Goal: Transaction & Acquisition: Download file/media

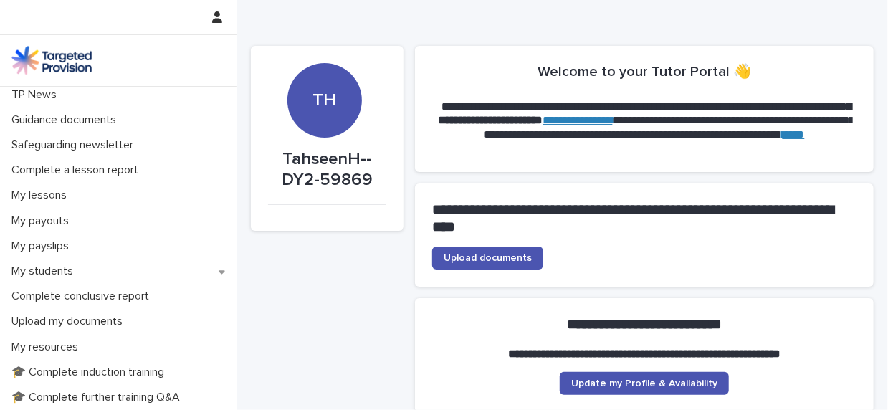
scroll to position [136, 0]
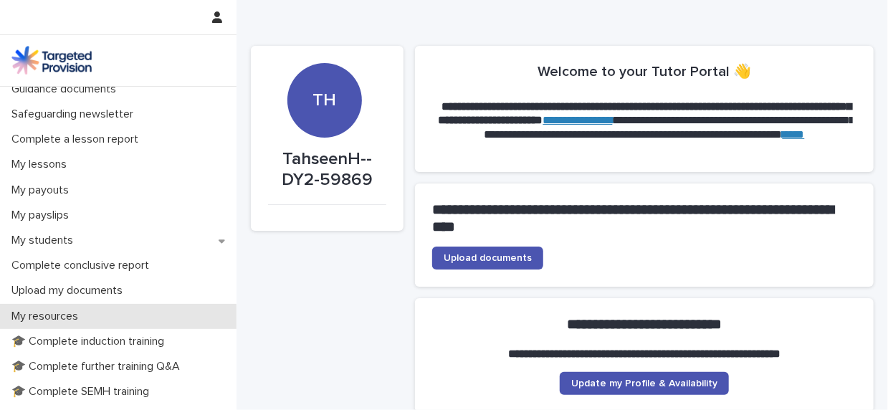
click at [56, 314] on p "My resources" at bounding box center [48, 317] width 84 height 14
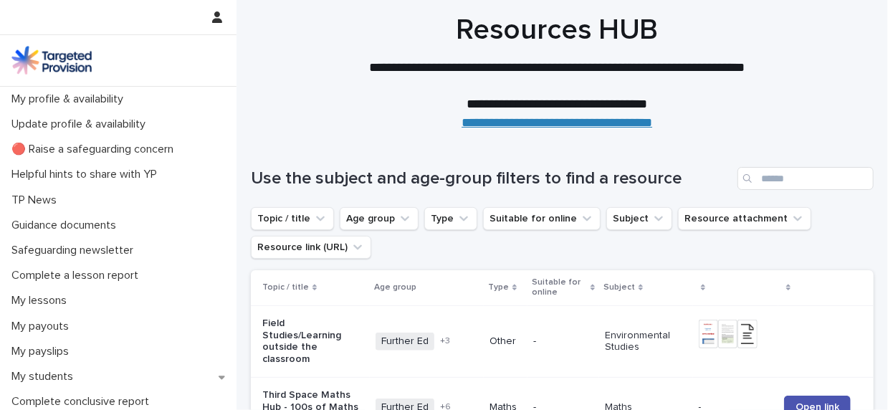
scroll to position [2, 0]
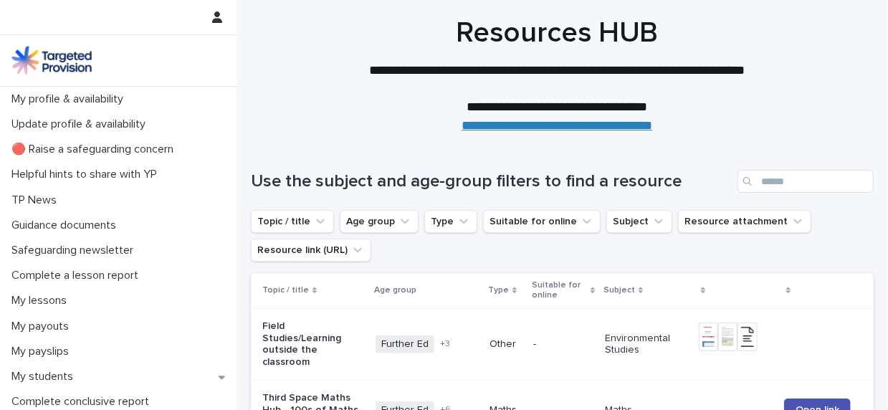
click at [626, 123] on link "**********" at bounding box center [557, 125] width 191 height 13
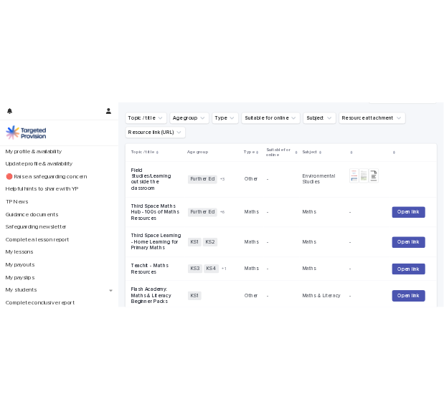
scroll to position [212, 0]
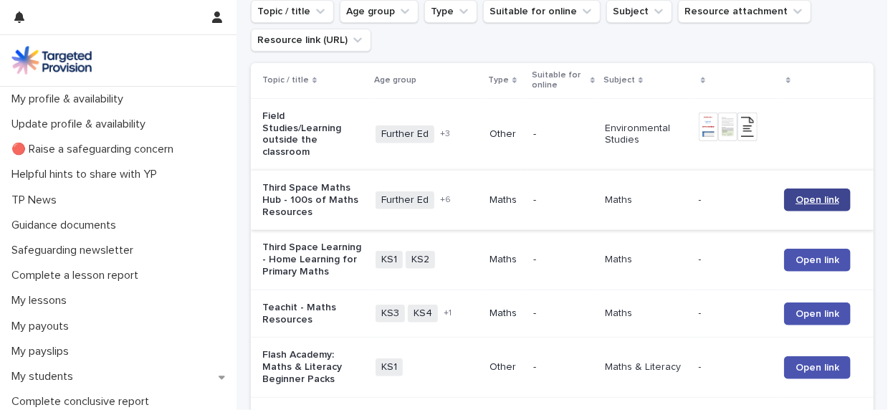
click at [805, 201] on span "Open link" at bounding box center [818, 200] width 44 height 10
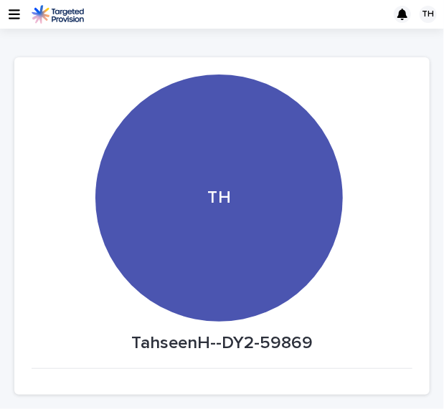
click at [227, 209] on div "TH" at bounding box center [218, 198] width 247 height 247
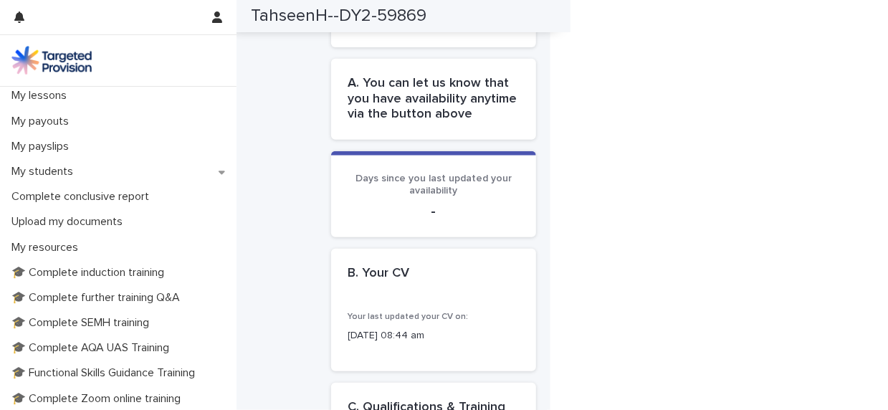
scroll to position [207, 0]
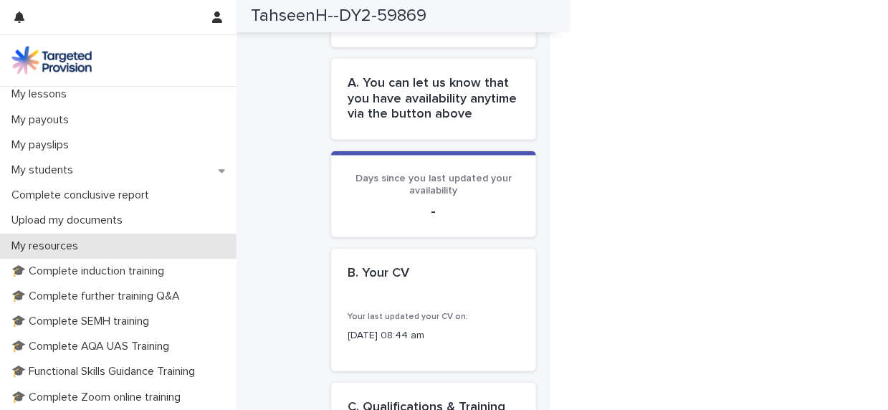
click at [58, 245] on p "My resources" at bounding box center [48, 246] width 84 height 14
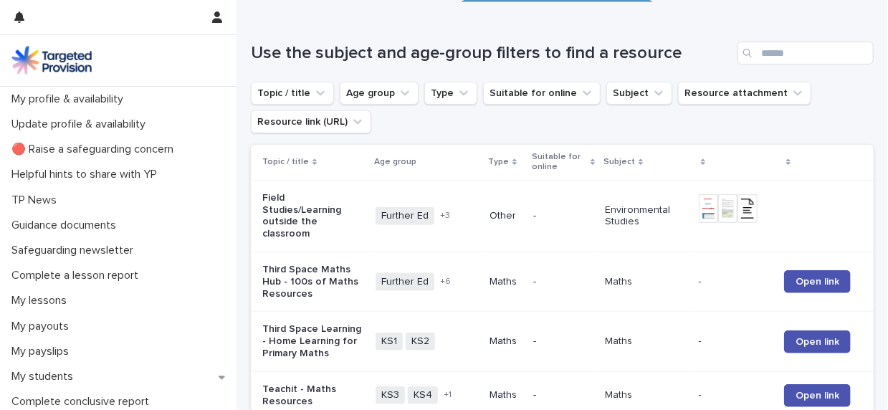
scroll to position [133, 0]
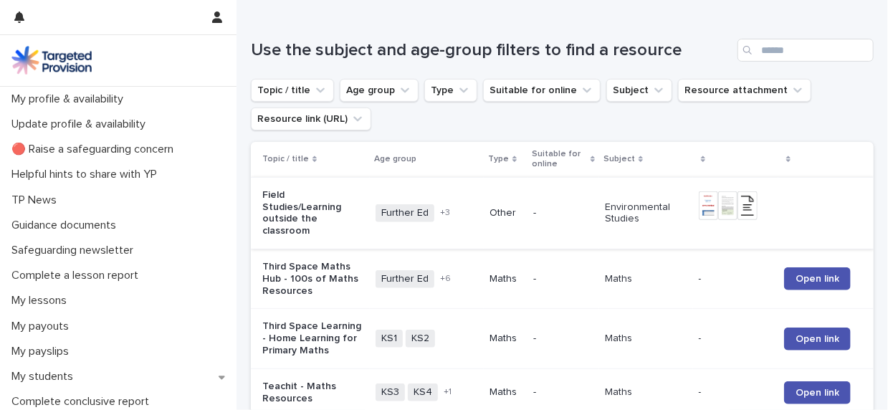
click at [718, 203] on img at bounding box center [727, 205] width 19 height 29
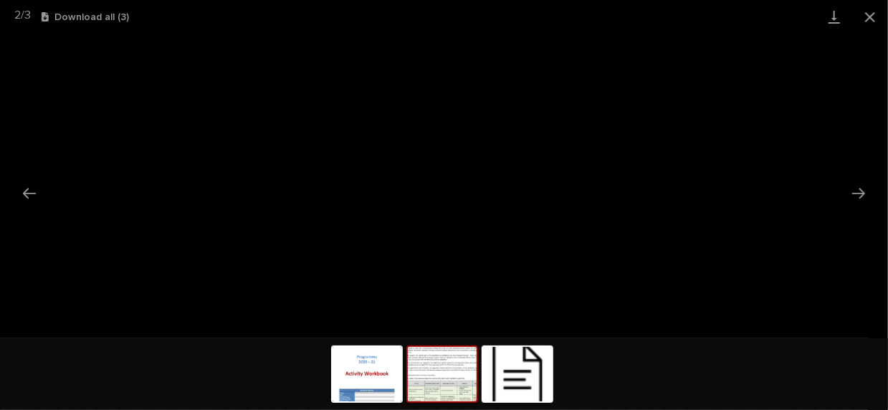
click at [449, 378] on img at bounding box center [442, 374] width 69 height 54
click at [371, 374] on img at bounding box center [367, 374] width 69 height 54
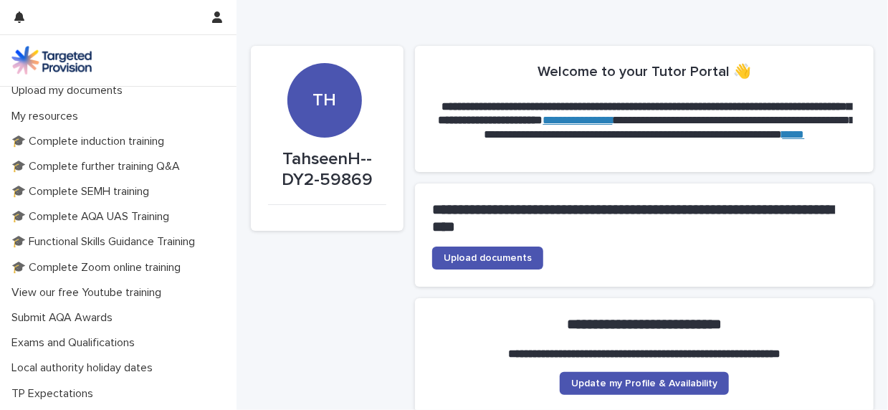
scroll to position [326, 0]
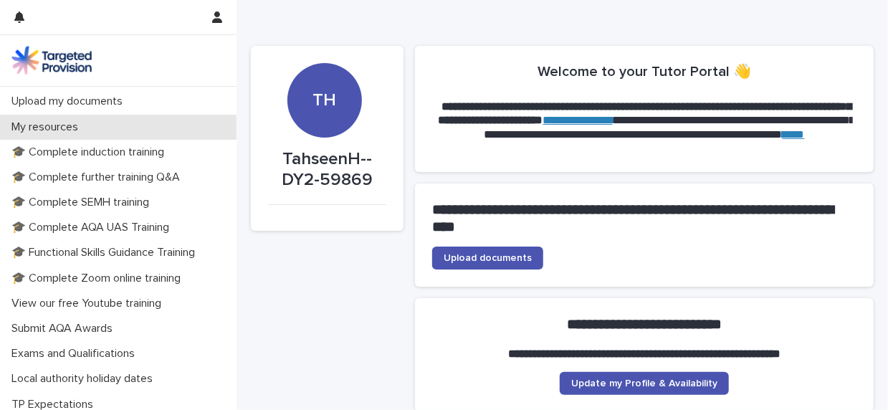
click at [47, 124] on p "My resources" at bounding box center [48, 127] width 84 height 14
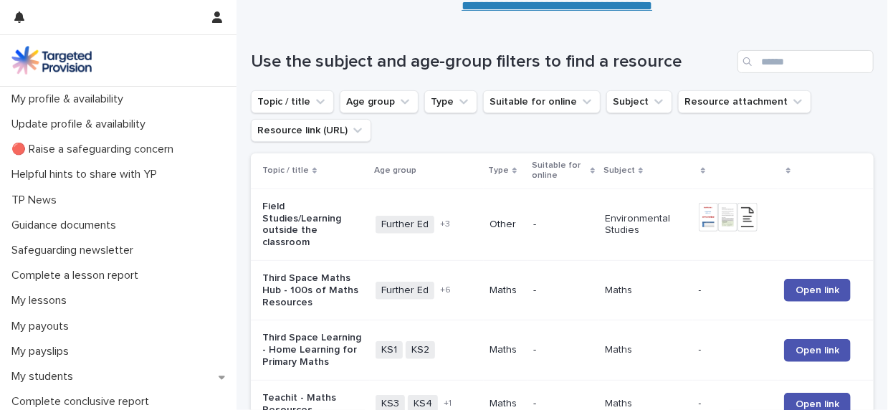
scroll to position [125, 0]
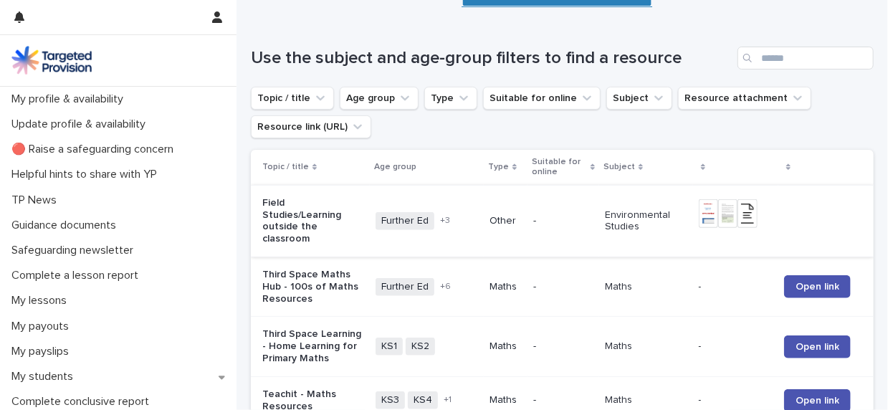
click at [739, 211] on img at bounding box center [747, 213] width 19 height 29
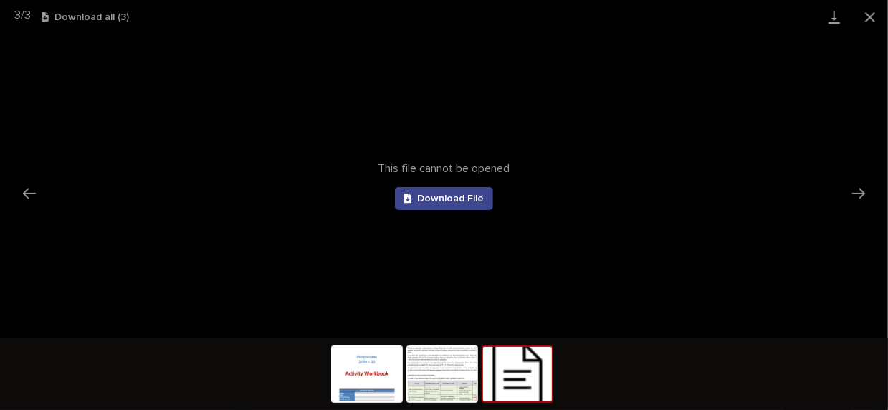
scroll to position [0, 0]
click at [432, 196] on span "Download File" at bounding box center [450, 199] width 67 height 10
